Goal: Navigation & Orientation: Find specific page/section

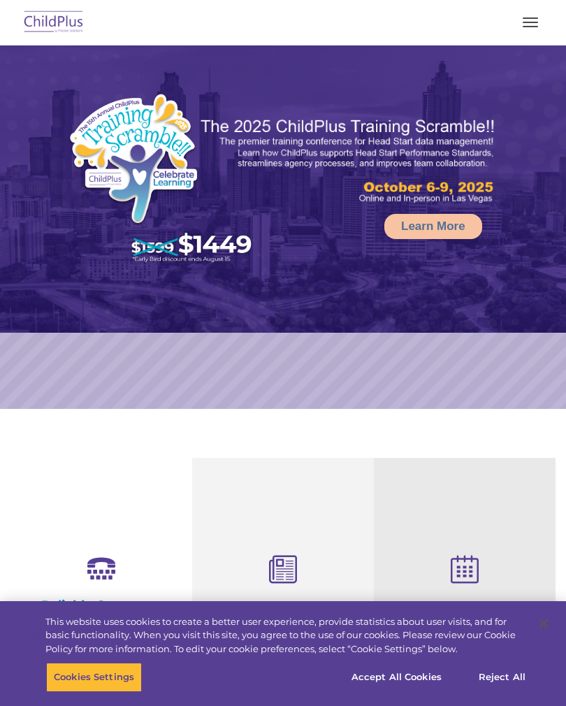
select select "MEDIUM"
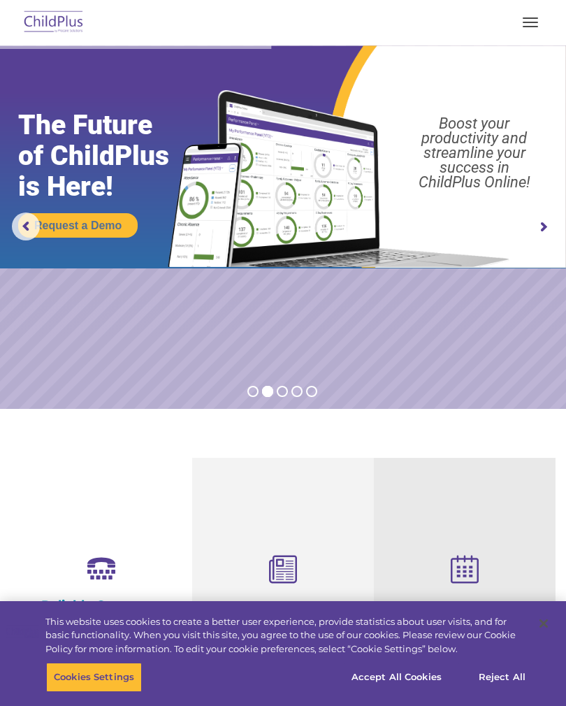
click at [54, 22] on img at bounding box center [54, 22] width 66 height 33
click at [530, 31] on button "button" at bounding box center [530, 22] width 29 height 22
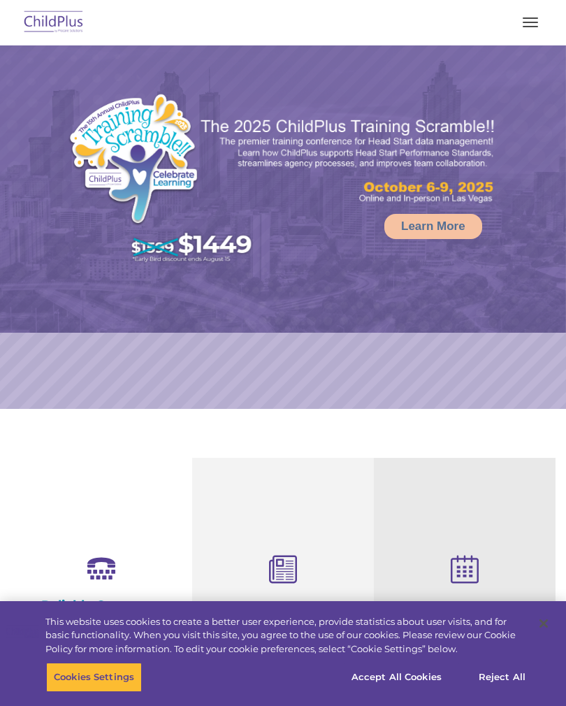
select select "MEDIUM"
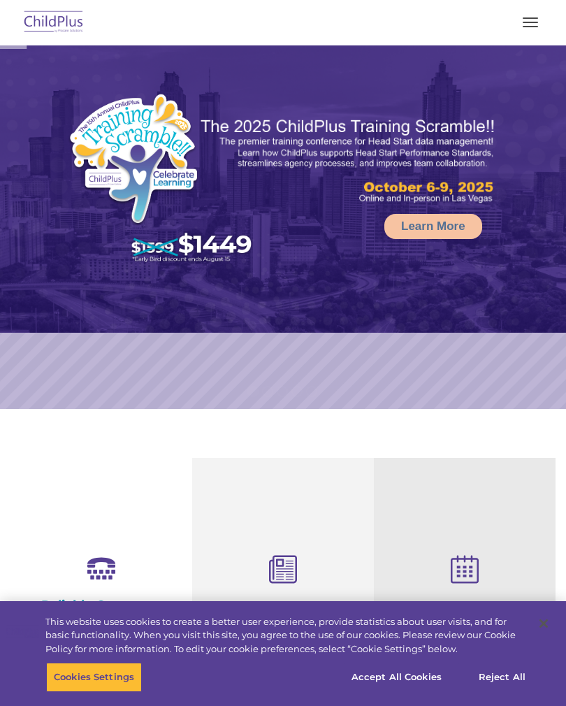
click at [525, 27] on button "button" at bounding box center [530, 22] width 29 height 22
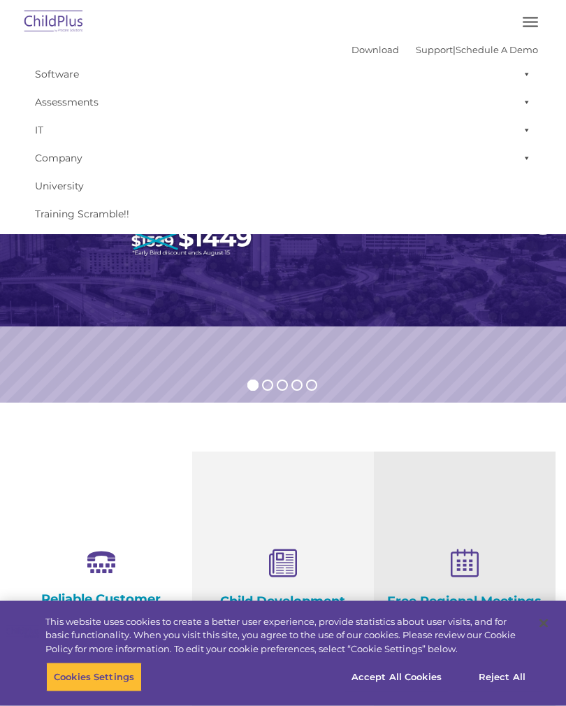
scroll to position [7, 0]
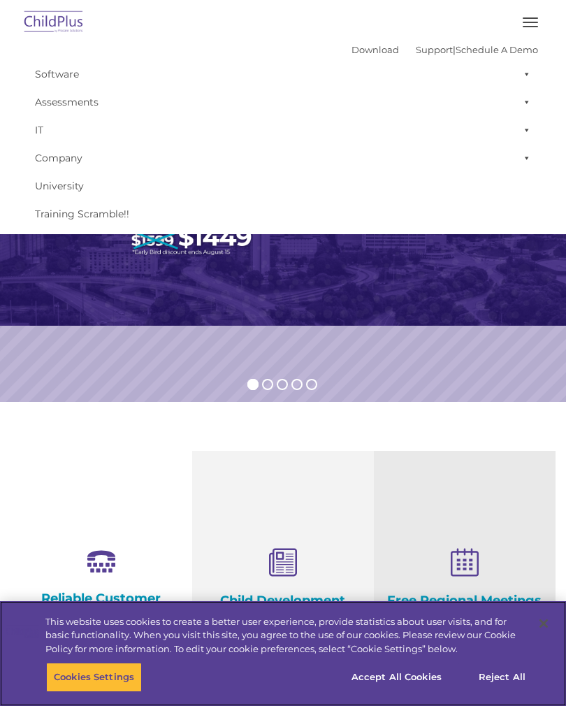
click at [375, 688] on button "Accept All Cookies" at bounding box center [397, 676] width 106 height 29
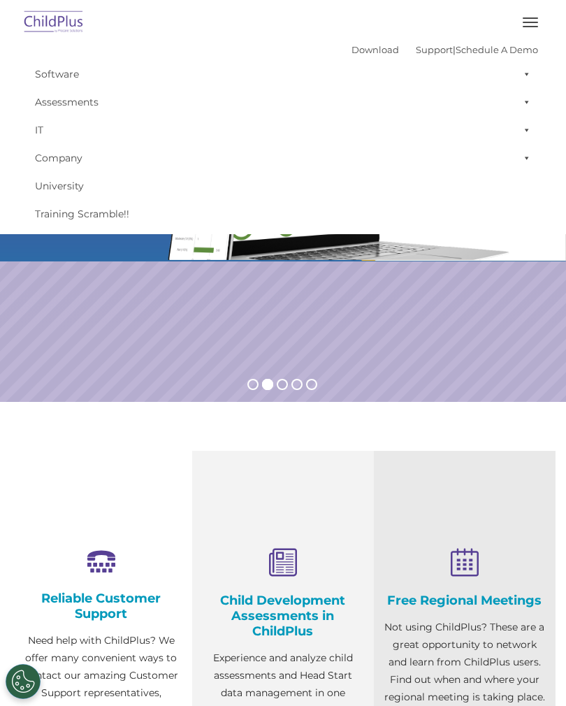
scroll to position [0, 0]
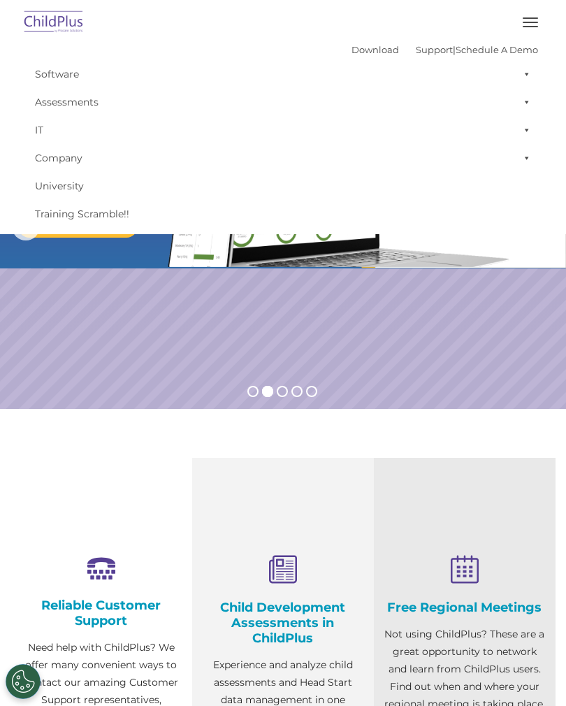
click at [537, 27] on button "button" at bounding box center [530, 22] width 29 height 22
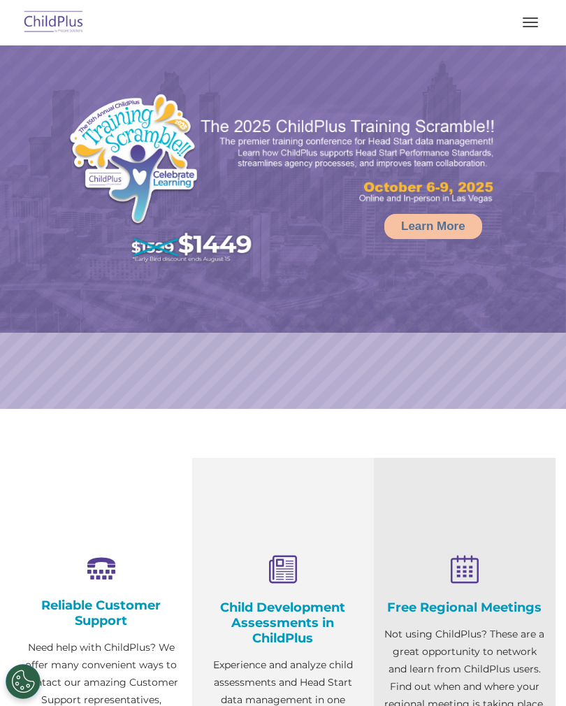
select select "MEDIUM"
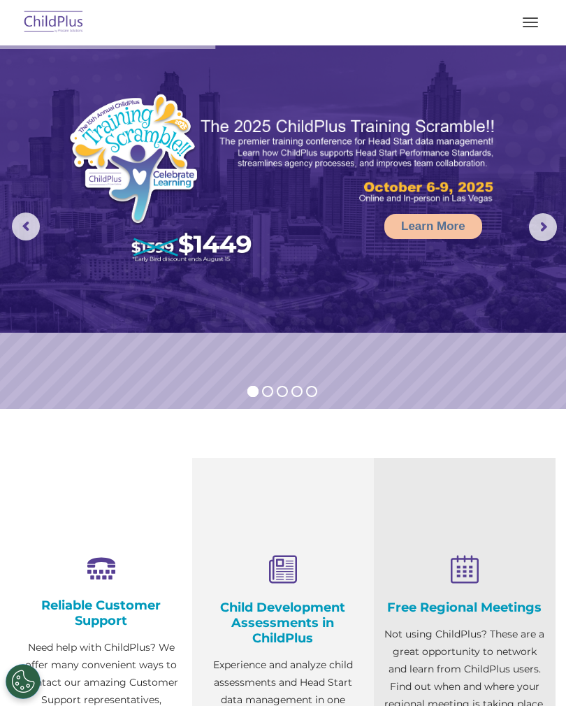
click at [516, 30] on button "button" at bounding box center [530, 22] width 29 height 22
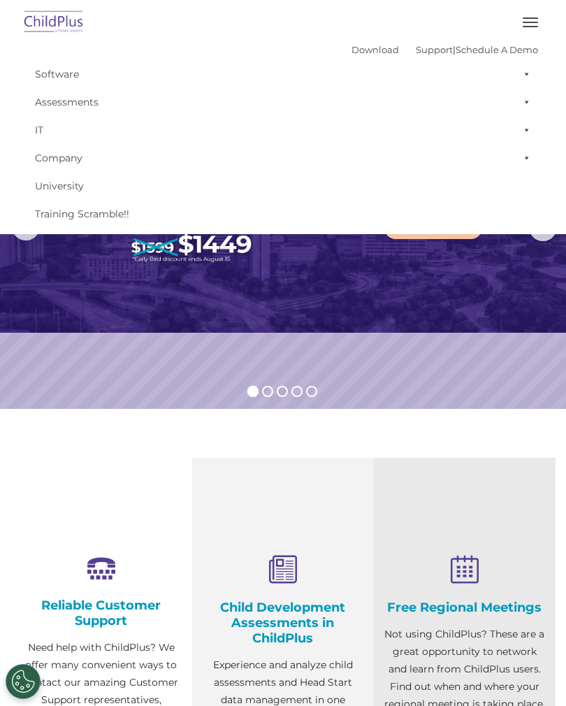
click at [526, 75] on span at bounding box center [524, 74] width 14 height 28
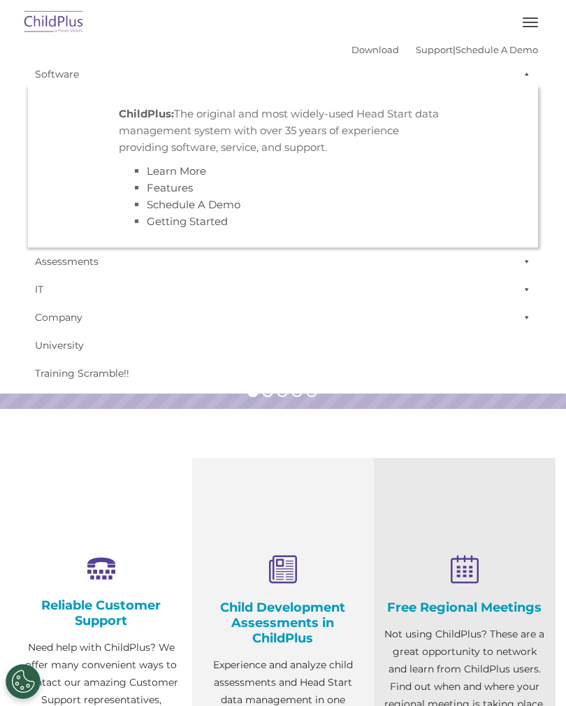
click at [530, 75] on span at bounding box center [524, 74] width 14 height 28
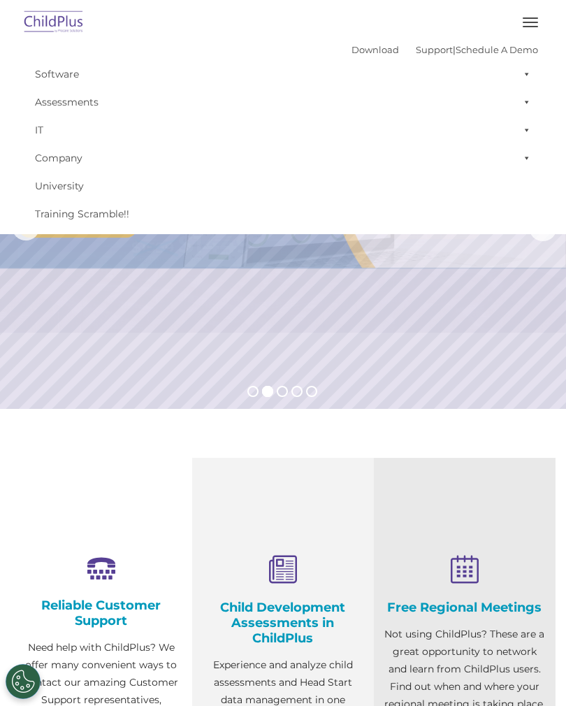
click at [530, 103] on span at bounding box center [524, 102] width 14 height 28
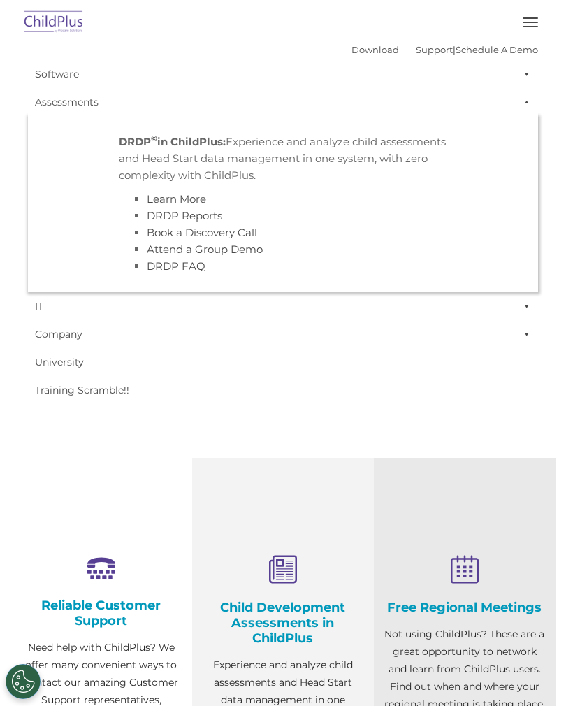
click at [520, 106] on span at bounding box center [524, 102] width 14 height 28
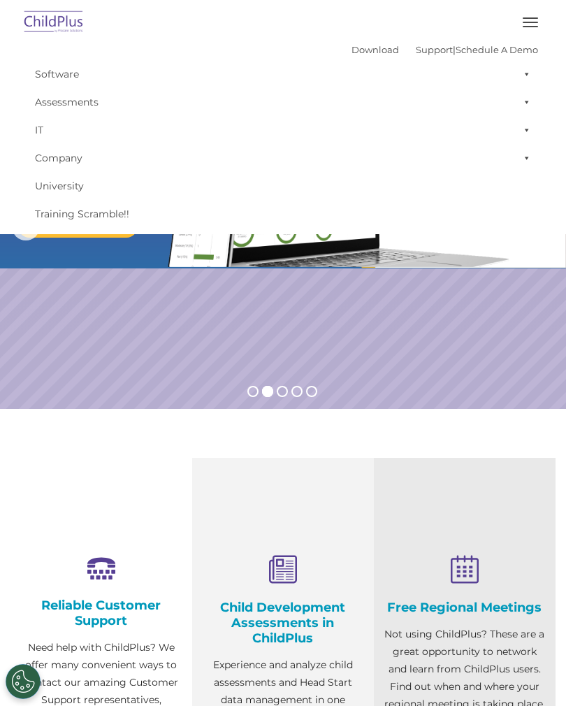
click at [524, 160] on span at bounding box center [524, 158] width 14 height 28
